Goal: Transaction & Acquisition: Purchase product/service

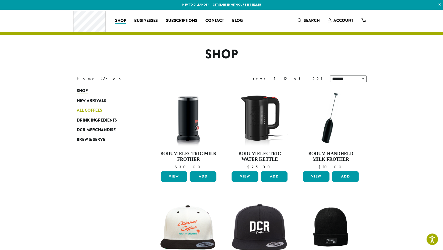
click at [90, 111] on span "All Coffees" at bounding box center [89, 110] width 25 height 6
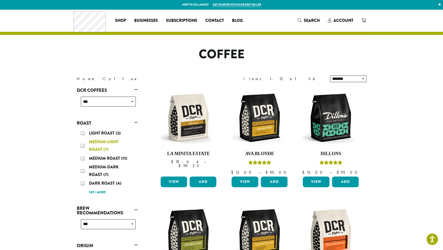
click at [82, 144] on div "Medium-Light Roast (7)" at bounding box center [108, 145] width 55 height 15
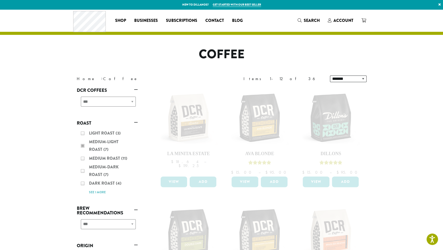
click at [83, 158] on div "Light Roast (3) Medium-Light Roast (7) Medium Roast (11) Medium-Dark Roast (7) …" at bounding box center [107, 162] width 61 height 70
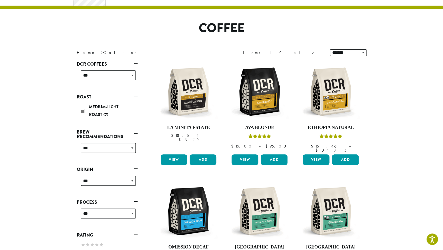
scroll to position [31, 0]
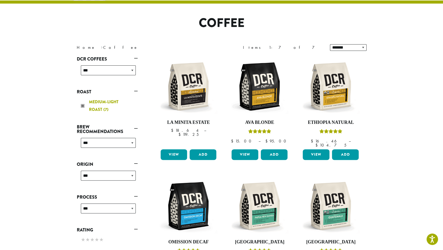
click at [83, 105] on div "Medium-Light Roast (7)" at bounding box center [108, 105] width 55 height 15
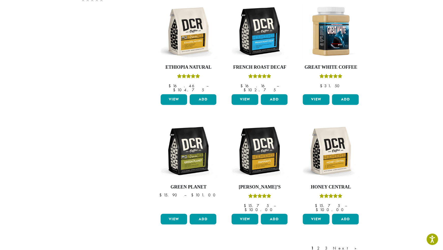
scroll to position [314, 0]
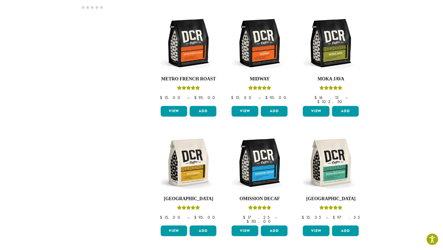
scroll to position [31, 0]
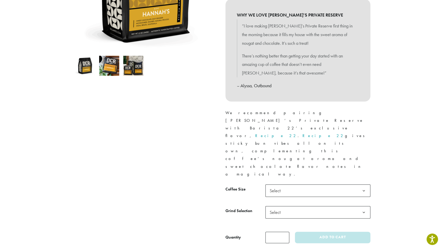
scroll to position [133, 0]
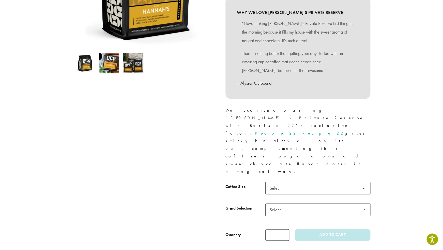
click at [284, 183] on span "Select" at bounding box center [277, 188] width 18 height 10
click at [279, 205] on span "Select" at bounding box center [277, 210] width 18 height 10
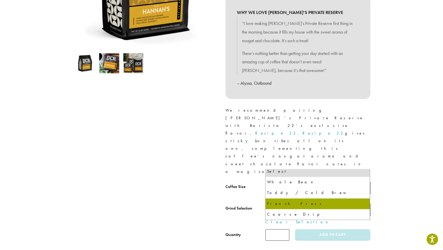
scroll to position [1, 0]
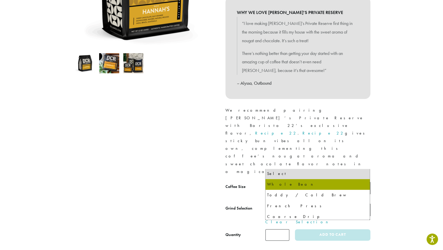
select select "*********"
select select "**********"
